Goal: Task Accomplishment & Management: Use online tool/utility

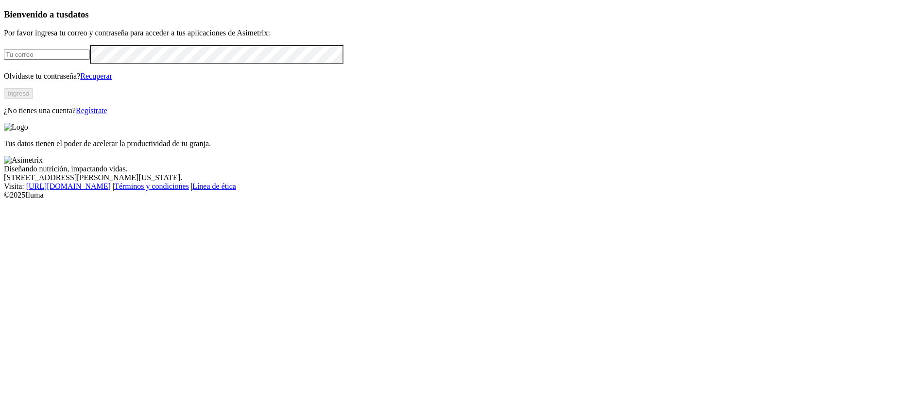
type input "olgav.romero@aliar.com.co"
click at [33, 99] on button "Ingresa" at bounding box center [18, 93] width 29 height 10
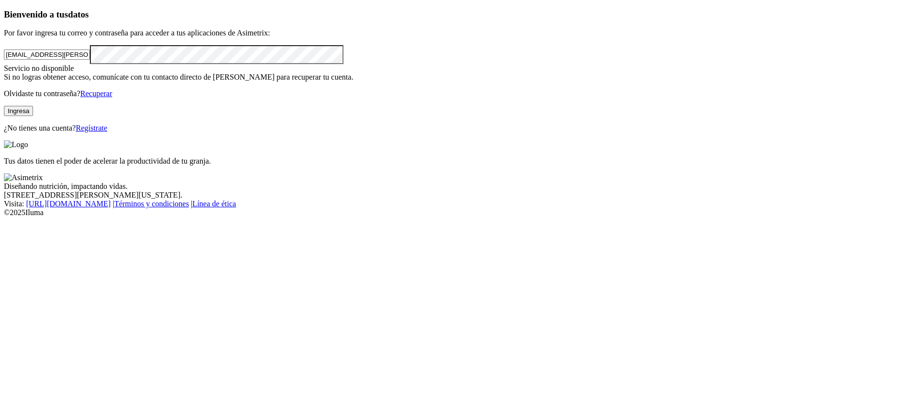
click at [33, 116] on button "Ingresa" at bounding box center [18, 111] width 29 height 10
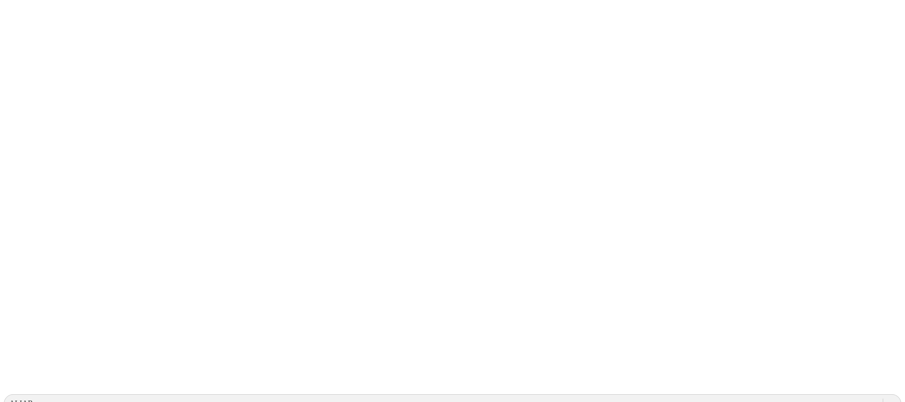
click at [222, 66] on div at bounding box center [451, 201] width 895 height 402
type input "CASCABELES 1"
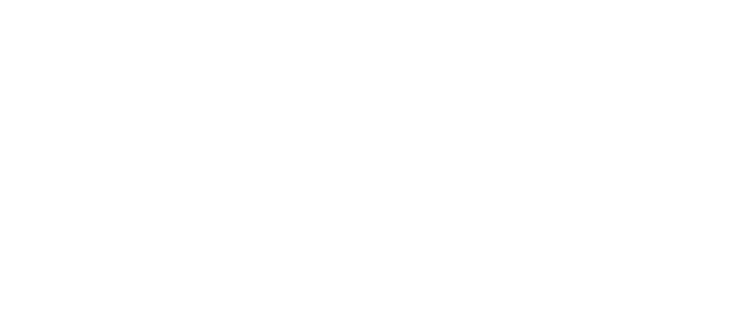
type input "CASCABELES 1"
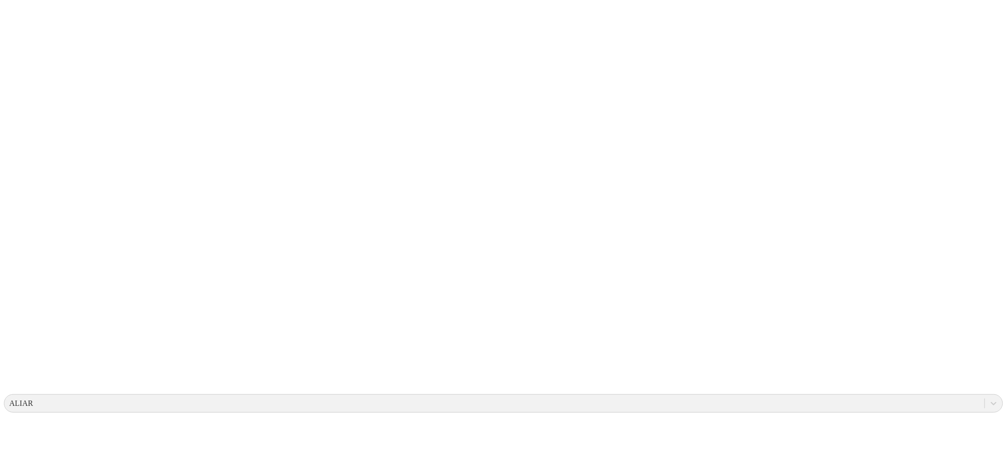
type input "CASCABELES 1"
drag, startPoint x: 453, startPoint y: 75, endPoint x: 453, endPoint y: 83, distance: 7.8
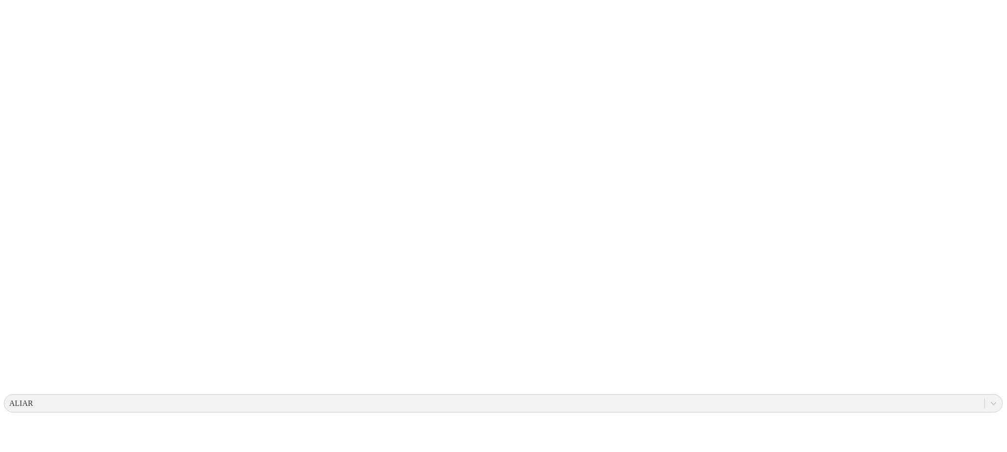
click at [17, 183] on icon at bounding box center [19, 198] width 30 height 30
click at [29, 183] on icon at bounding box center [19, 198] width 30 height 30
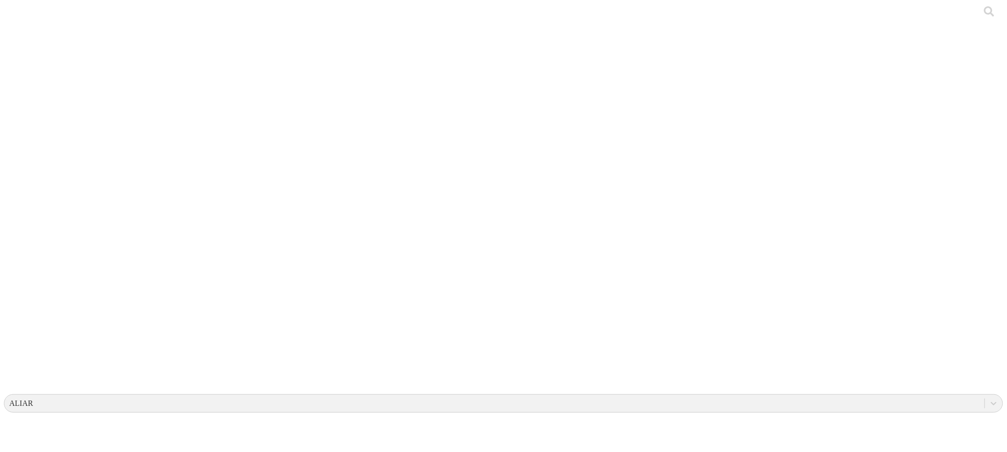
drag, startPoint x: 749, startPoint y: 52, endPoint x: 757, endPoint y: 53, distance: 8.4
